Goal: Task Accomplishment & Management: Complete application form

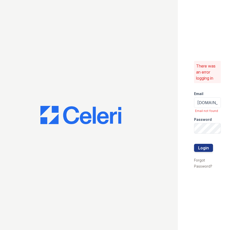
click at [156, 104] on div at bounding box center [89, 115] width 178 height 230
click at [154, 106] on div at bounding box center [89, 115] width 178 height 230
click at [139, 55] on div at bounding box center [89, 115] width 178 height 230
click at [194, 144] on button "Login" at bounding box center [203, 148] width 19 height 8
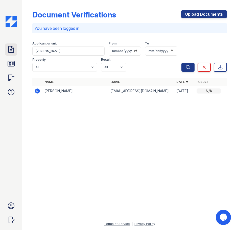
click at [8, 50] on icon at bounding box center [11, 49] width 8 height 8
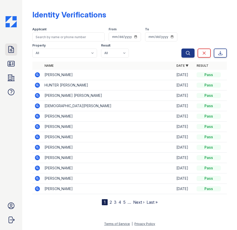
click at [9, 50] on icon at bounding box center [11, 49] width 5 height 6
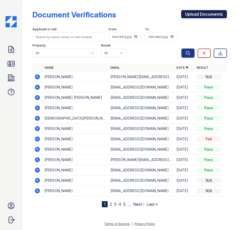
click at [187, 16] on link "Upload Documents" at bounding box center [204, 14] width 46 height 8
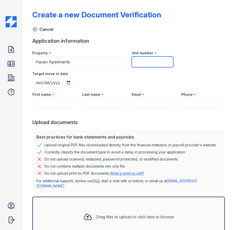
click at [149, 63] on input "Unit number" at bounding box center [152, 62] width 41 height 11
type input "2202"
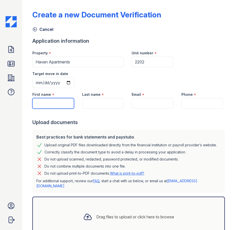
click at [46, 105] on input "First name" at bounding box center [52, 103] width 41 height 11
type input "Kevin"
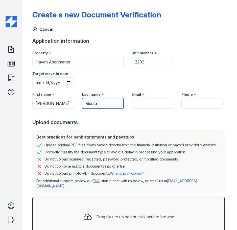
type input "Ribera"
click at [154, 109] on div at bounding box center [129, 114] width 194 height 10
click at [154, 106] on input "Email" at bounding box center [152, 103] width 41 height 11
click at [151, 105] on input "Email" at bounding box center [152, 103] width 41 height 11
paste input "kevin_ribera@us.aflac.com"
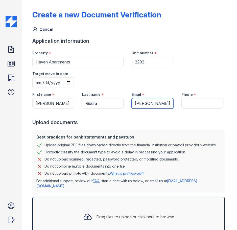
scroll to position [0, 17]
type input "kevin_ribera@us.aflac.com"
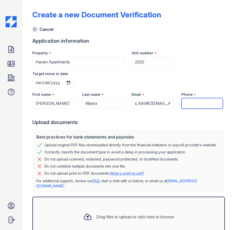
click at [193, 103] on input "Phone" at bounding box center [201, 103] width 41 height 11
type input "5803175379"
click at [197, 118] on div at bounding box center [129, 114] width 194 height 10
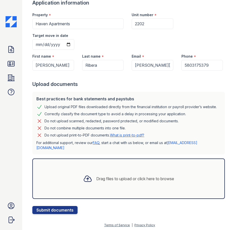
scroll to position [38, 0]
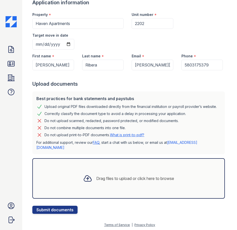
click at [136, 168] on div "Drag files to upload or click here to browse" at bounding box center [128, 178] width 192 height 40
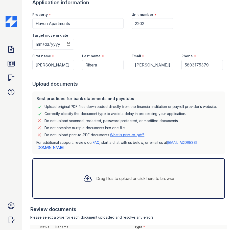
scroll to position [109, 0]
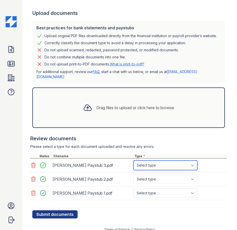
click at [191, 168] on select "Select type Paystub Bank Statement Offer Letter Tax Documents Benefit Award Let…" at bounding box center [165, 165] width 64 height 10
select select "paystub"
click at [133, 160] on select "Select type Paystub Bank Statement Offer Letter Tax Documents Benefit Award Let…" at bounding box center [165, 165] width 64 height 10
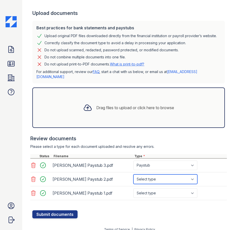
click at [159, 177] on select "Select type Paystub Bank Statement Offer Letter Tax Documents Benefit Award Let…" at bounding box center [165, 179] width 64 height 10
select select "paystub"
click at [133, 174] on select "Select type Paystub Bank Statement Offer Letter Tax Documents Benefit Award Let…" at bounding box center [165, 179] width 64 height 10
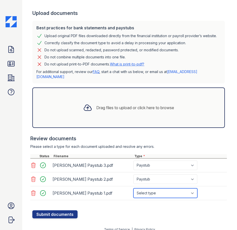
click at [162, 192] on select "Select type Paystub Bank Statement Offer Letter Tax Documents Benefit Award Let…" at bounding box center [165, 193] width 64 height 10
select select "paystub"
click at [133, 188] on select "Select type Paystub Bank Statement Offer Letter Tax Documents Benefit Award Let…" at bounding box center [165, 193] width 64 height 10
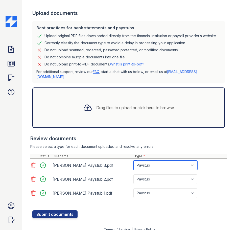
click at [158, 166] on select "Select type Paystub Bank Statement Offer Letter Tax Documents Benefit Award Let…" at bounding box center [165, 165] width 64 height 10
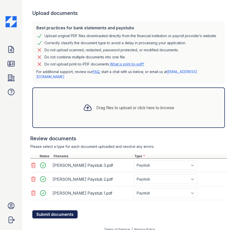
click at [64, 210] on button "Submit documents" at bounding box center [54, 214] width 45 height 8
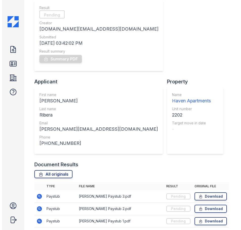
scroll to position [66, 0]
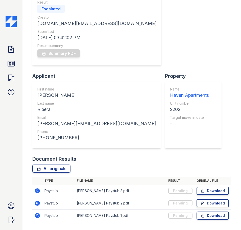
click at [217, 136] on div "Verification Result Escalated Creator haven.pm@cafmanagement.com Submitted 08/2…" at bounding box center [131, 71] width 198 height 170
click at [156, 111] on div "Verification Result Escalated Creator haven.pm@cafmanagement.com Submitted 08/2…" at bounding box center [131, 71] width 198 height 170
click at [155, 110] on div "Verification Result Escalated Creator haven.pm@cafmanagement.com Submitted 08/2…" at bounding box center [131, 71] width 198 height 170
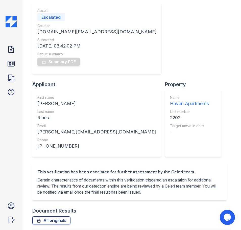
scroll to position [95, 0]
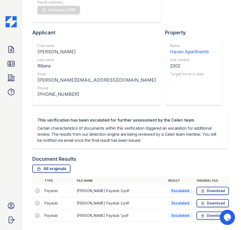
drag, startPoint x: 170, startPoint y: 175, endPoint x: 153, endPoint y: 161, distance: 22.2
click at [186, 188] on div "Escalated" at bounding box center [180, 190] width 24 height 5
click at [144, 164] on div "All originals" at bounding box center [131, 168] width 198 height 8
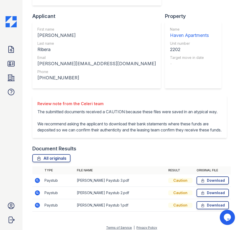
scroll to position [113, 0]
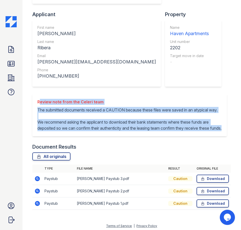
drag, startPoint x: 38, startPoint y: 87, endPoint x: 130, endPoint y: 126, distance: 100.4
click at [130, 126] on div "Review note from the Celeri team The submitted documents received a CAUTION bec…" at bounding box center [129, 115] width 184 height 32
copy div "Review note from the Celeri team The submitted documents received a CAUTION bec…"
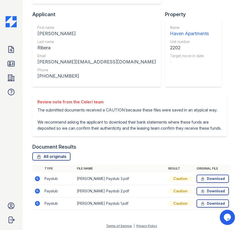
click at [182, 62] on div "Verification Result Caution Creator haven.pm@cafmanagement.com Submitted 08/25/…" at bounding box center [131, 9] width 198 height 170
click at [166, 146] on div "Document Results" at bounding box center [131, 146] width 198 height 7
click at [161, 147] on div "Document Results" at bounding box center [131, 146] width 198 height 7
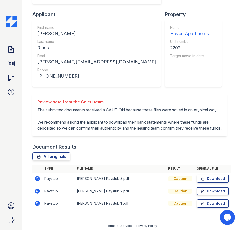
click at [113, 59] on div "Verification Result Caution Creator haven.pm@cafmanagement.com Submitted 08/25/…" at bounding box center [131, 9] width 198 height 170
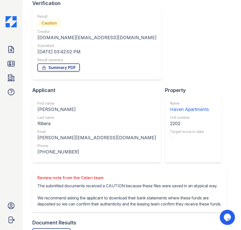
scroll to position [0, 0]
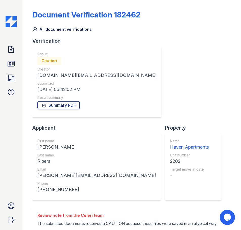
click at [135, 150] on div "Verification Result Caution Creator haven.pm@cafmanagement.com Submitted 08/25/…" at bounding box center [131, 122] width 198 height 170
click at [135, 149] on div "Verification Result Caution Creator haven.pm@cafmanagement.com Submitted 08/25/…" at bounding box center [131, 122] width 198 height 170
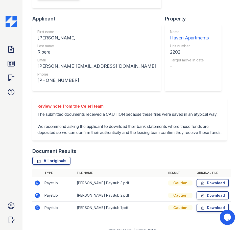
scroll to position [113, 0]
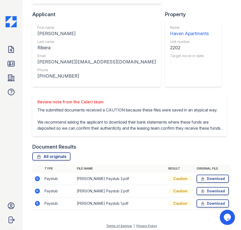
click at [130, 68] on div "Verification Result Caution Creator haven.pm@cafmanagement.com Submitted 08/25/…" at bounding box center [131, 9] width 198 height 170
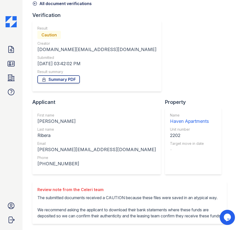
scroll to position [0, 0]
